Goal: Task Accomplishment & Management: Use online tool/utility

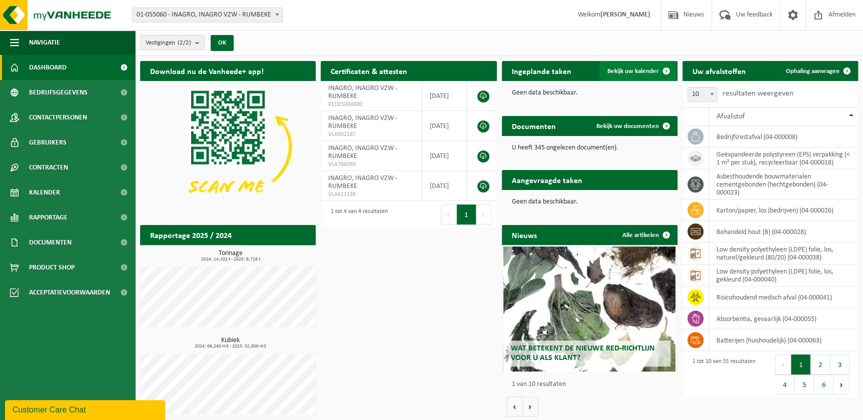
click at [634, 74] on span "Bekijk uw kalender" at bounding box center [633, 71] width 52 height 7
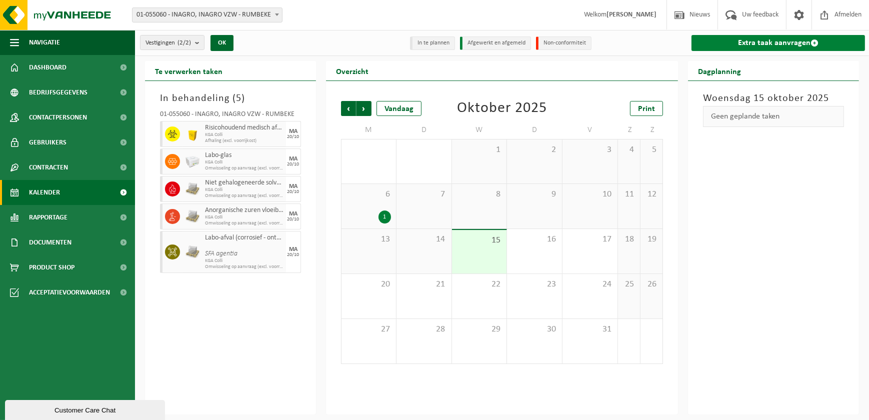
click at [814, 41] on span at bounding box center [815, 43] width 8 height 8
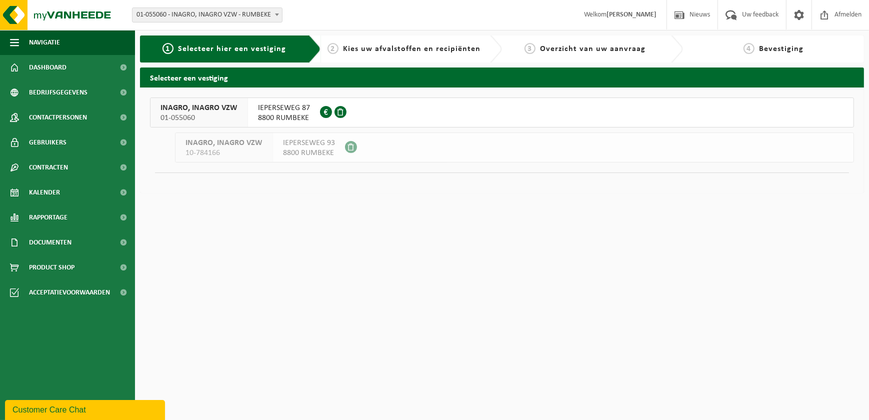
click at [387, 105] on button "INAGRO, INAGRO VZW 01-055060 IEPERSEWEG 87 8800 RUMBEKE 0417.474.241" at bounding box center [502, 113] width 704 height 30
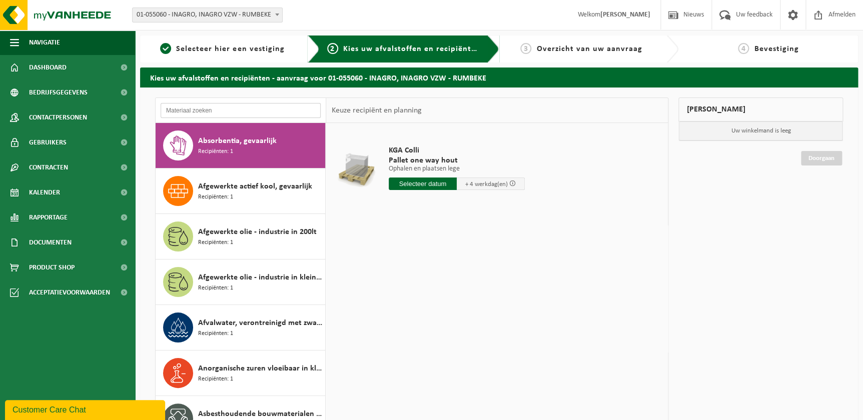
click at [229, 107] on input "text" at bounding box center [241, 110] width 160 height 15
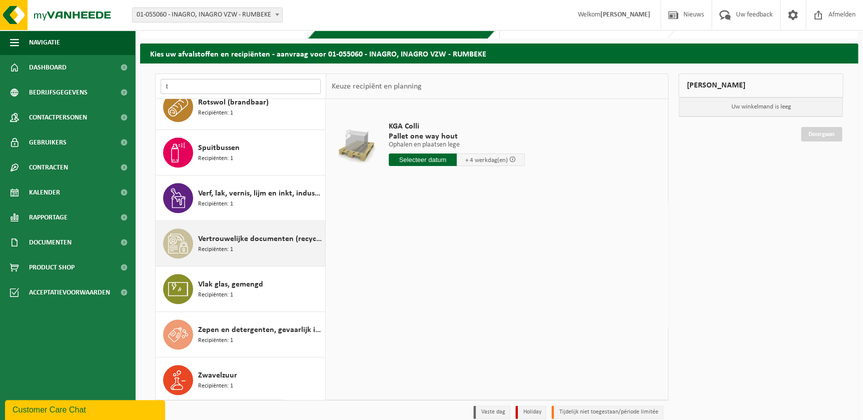
scroll to position [68, 0]
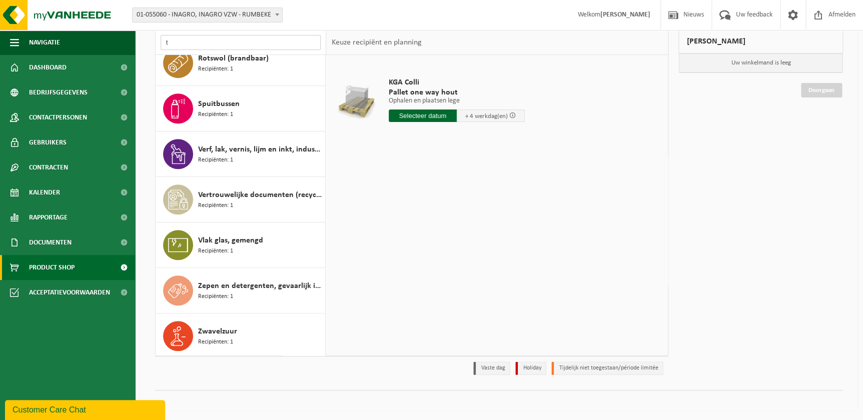
type input "t"
click at [76, 273] on link "Product Shop" at bounding box center [67, 267] width 135 height 25
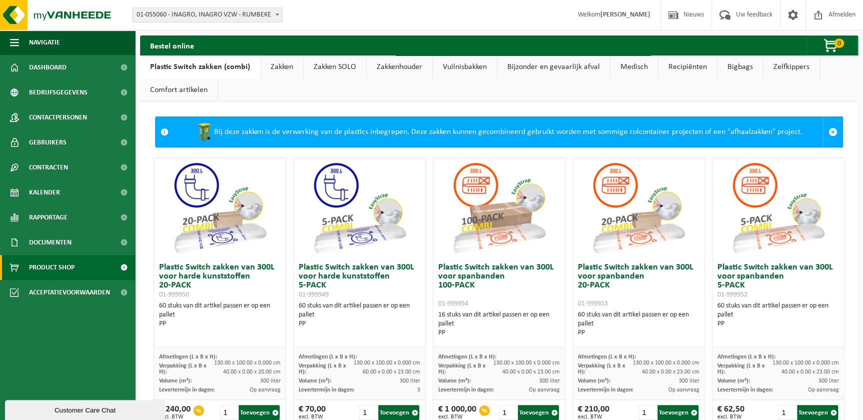
click at [673, 67] on link "Recipiënten" at bounding box center [687, 67] width 59 height 23
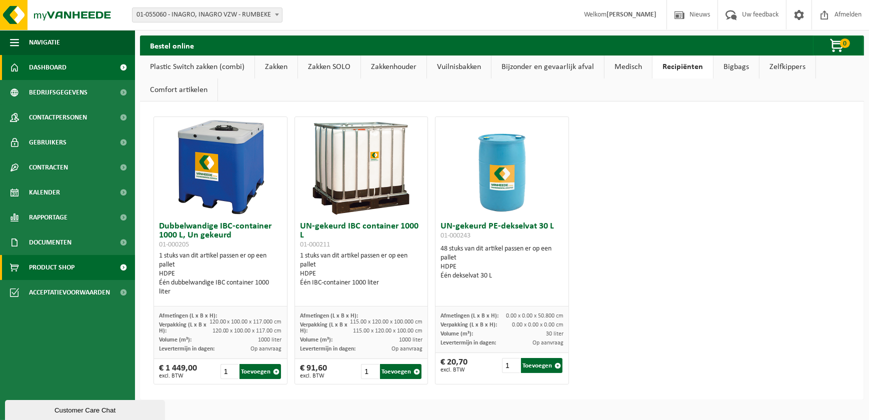
click at [65, 70] on span "Dashboard" at bounding box center [48, 67] width 38 height 25
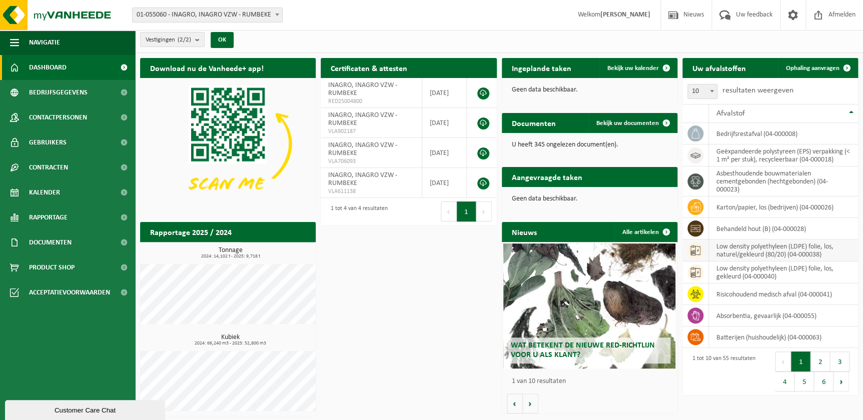
scroll to position [4, 0]
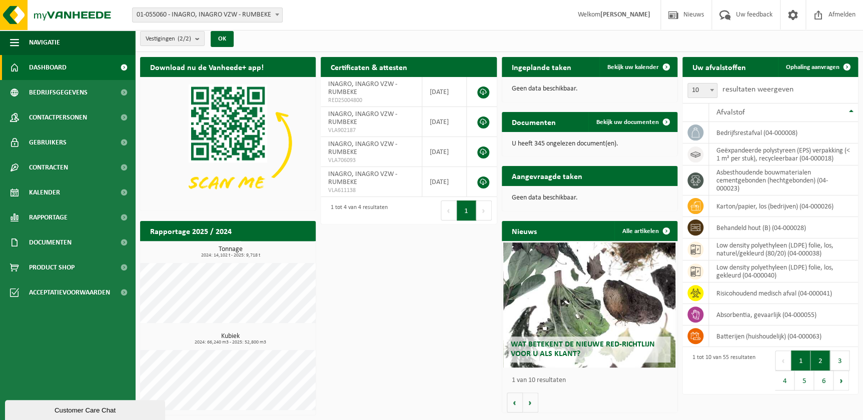
click at [815, 360] on button "2" at bounding box center [820, 361] width 20 height 20
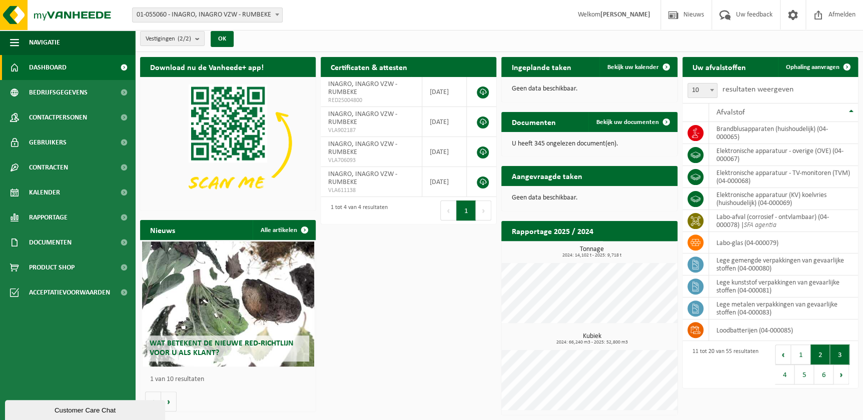
click at [833, 353] on button "3" at bounding box center [840, 355] width 20 height 20
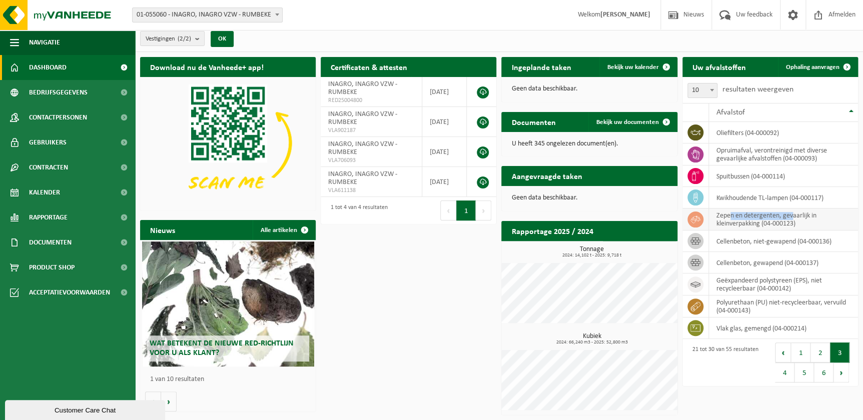
drag, startPoint x: 730, startPoint y: 219, endPoint x: 792, endPoint y: 216, distance: 62.6
click at [792, 216] on td "zepen en detergenten, gevaarlijk in kleinverpakking (04-000123)" at bounding box center [783, 220] width 149 height 22
click at [785, 372] on button "4" at bounding box center [785, 373] width 20 height 20
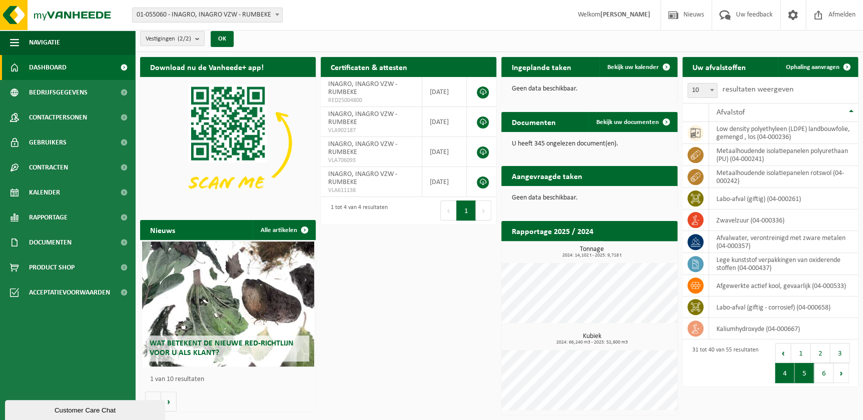
click at [799, 375] on button "5" at bounding box center [804, 373] width 20 height 20
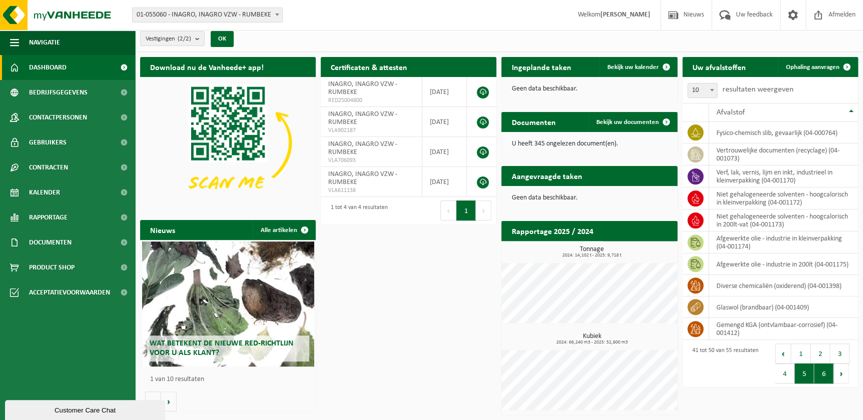
click at [823, 379] on button "6" at bounding box center [824, 374] width 20 height 20
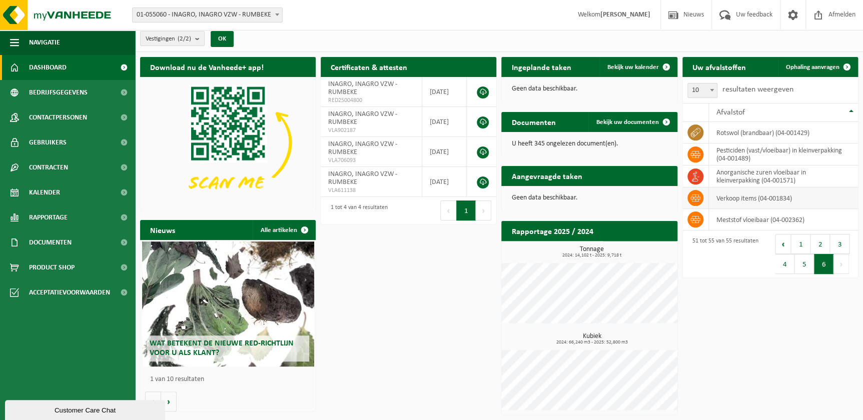
click at [766, 201] on td "verkoop items (04-001834)" at bounding box center [783, 199] width 149 height 22
click at [700, 202] on span at bounding box center [695, 198] width 16 height 16
click at [745, 196] on td "verkoop items (04-001834)" at bounding box center [783, 199] width 149 height 22
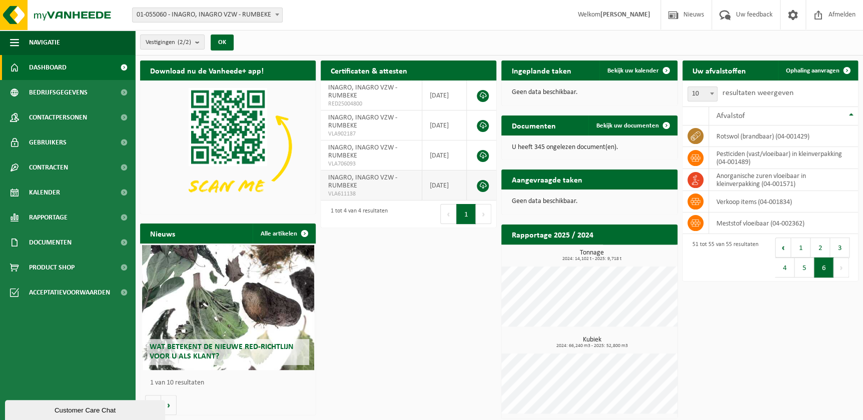
scroll to position [0, 0]
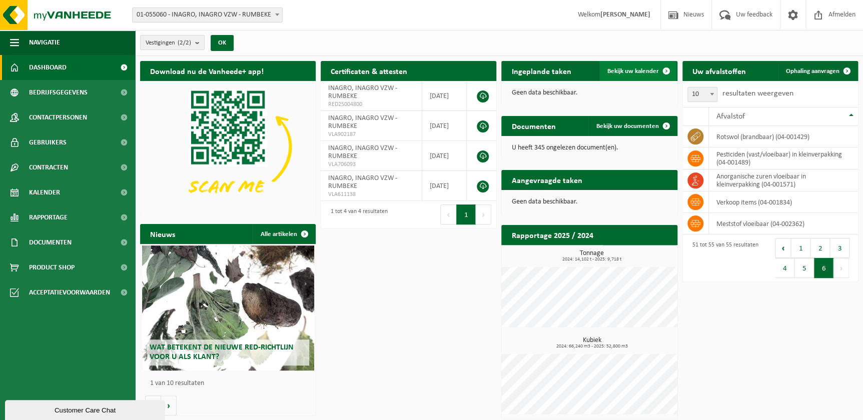
click at [629, 68] on span "Bekijk uw kalender" at bounding box center [633, 71] width 52 height 7
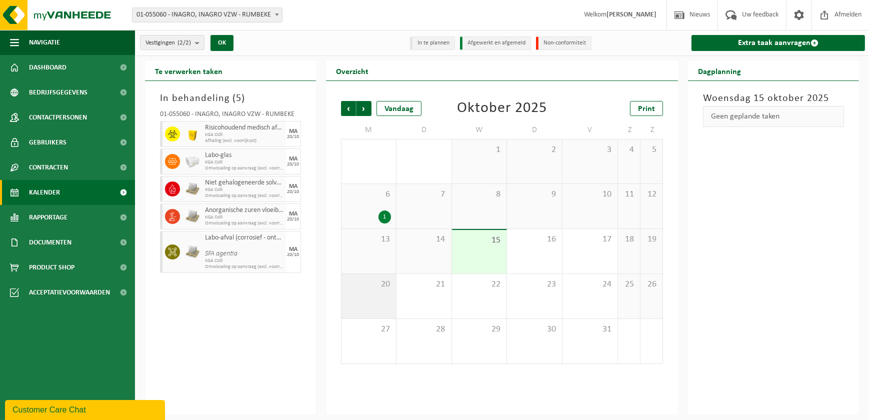
click at [374, 284] on span "20" at bounding box center [369, 284] width 45 height 11
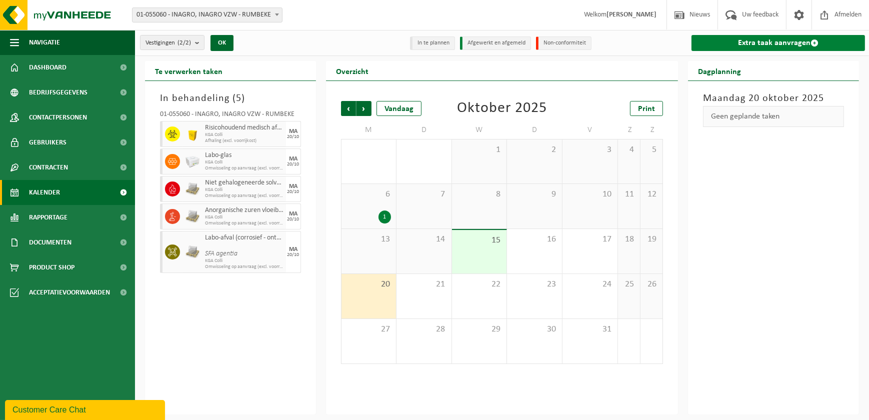
click at [744, 41] on link "Extra taak aanvragen" at bounding box center [779, 43] width 174 height 16
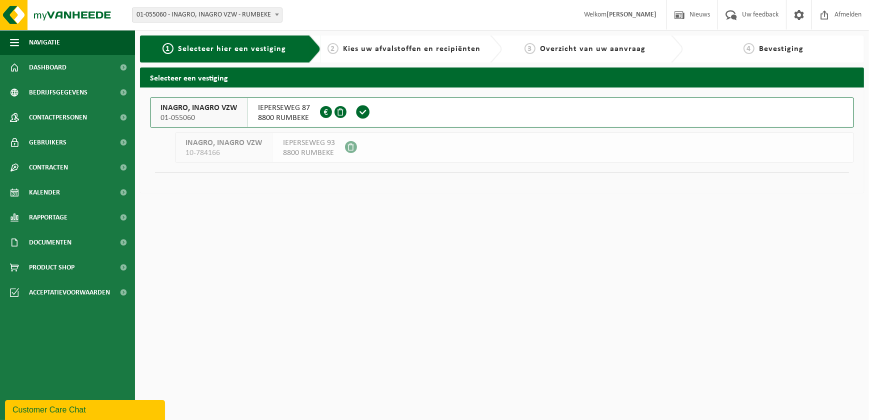
click at [375, 105] on span at bounding box center [363, 112] width 28 height 29
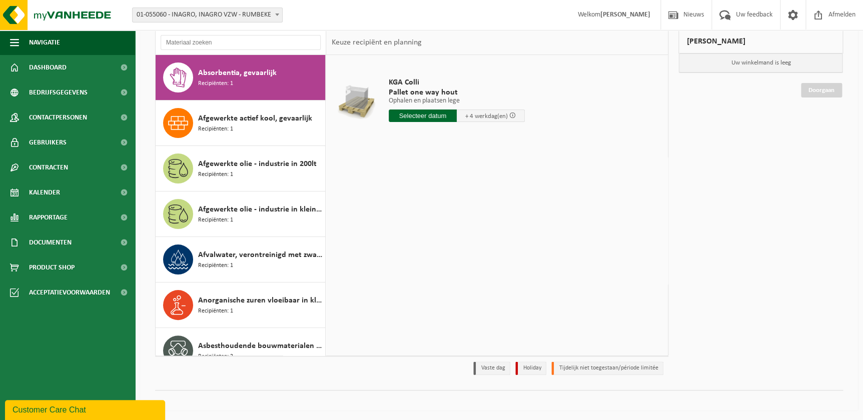
click at [603, 203] on div "KGA Colli Pallet one way hout Ophalen en plaatsen lege Ophalen en plaatsen lege…" at bounding box center [497, 205] width 342 height 300
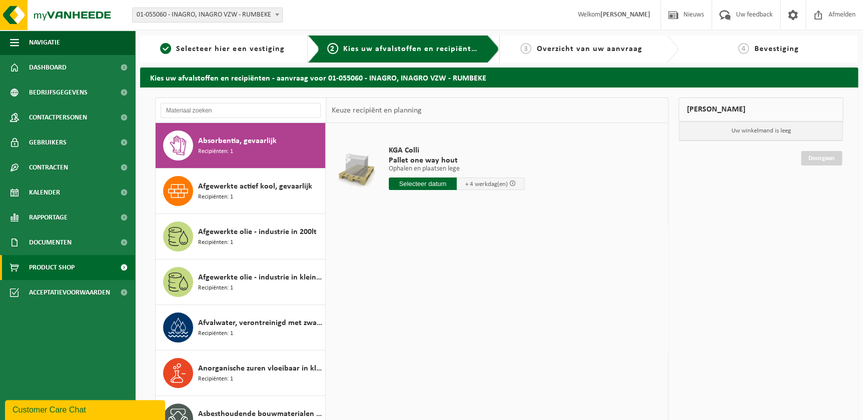
click at [63, 271] on span "Product Shop" at bounding box center [52, 267] width 46 height 25
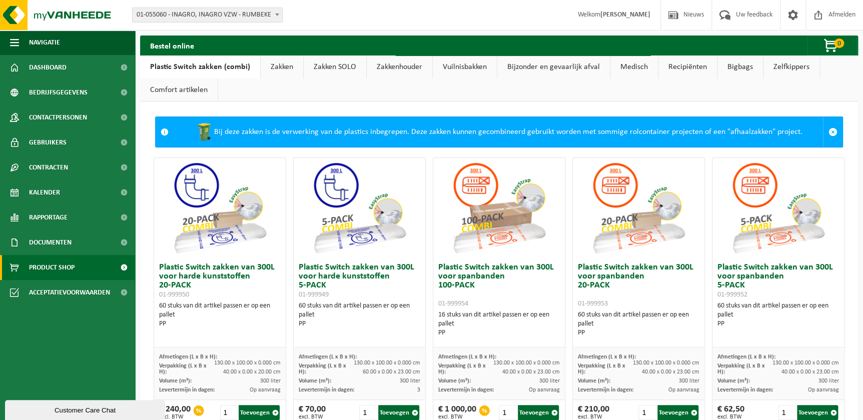
click at [192, 88] on link "Comfort artikelen" at bounding box center [179, 90] width 78 height 23
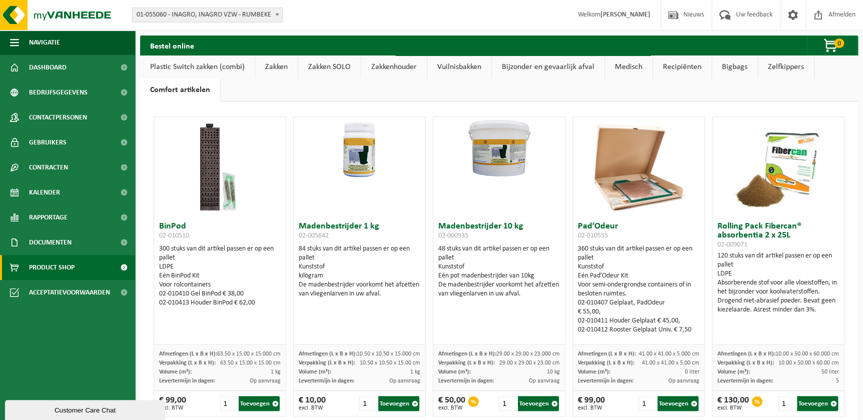
click at [455, 67] on link "Vuilnisbakken" at bounding box center [459, 67] width 64 height 23
